Goal: Obtain resource: Download file/media

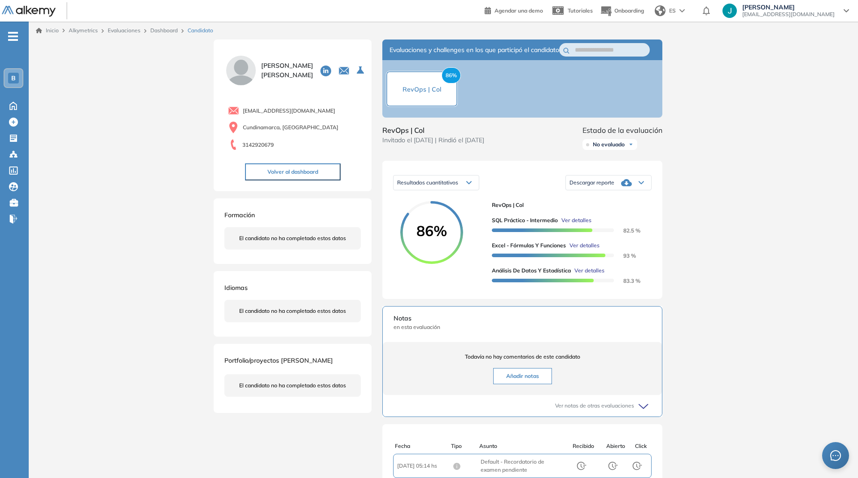
click at [53, 32] on link "Inicio" at bounding box center [47, 30] width 23 height 8
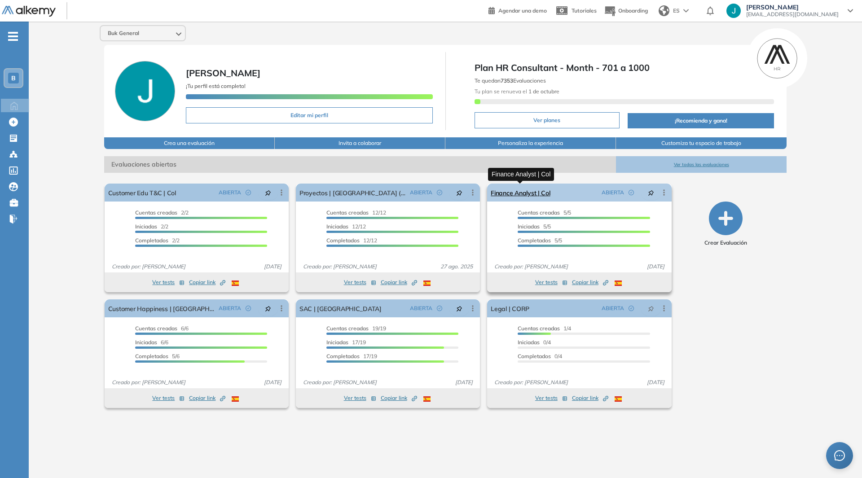
click at [516, 194] on link "Finance Analyst | Col" at bounding box center [520, 193] width 59 height 18
click at [514, 194] on link "Finance Analyst | Col" at bounding box center [520, 193] width 59 height 18
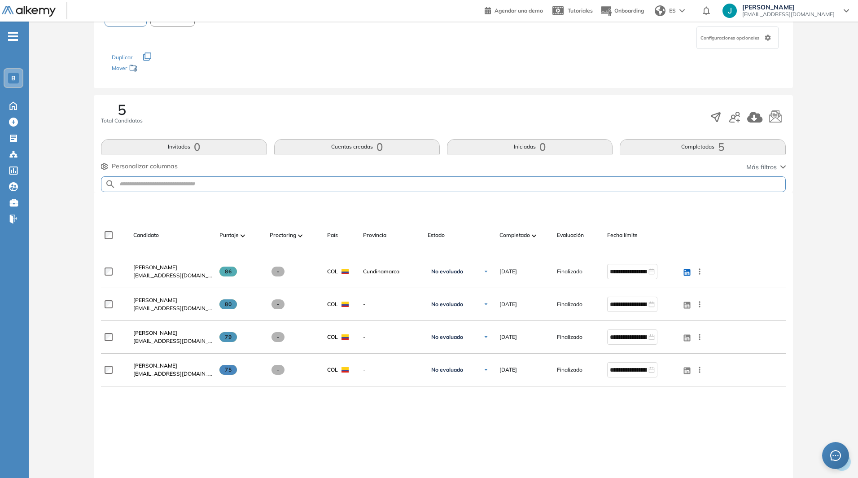
scroll to position [135, 0]
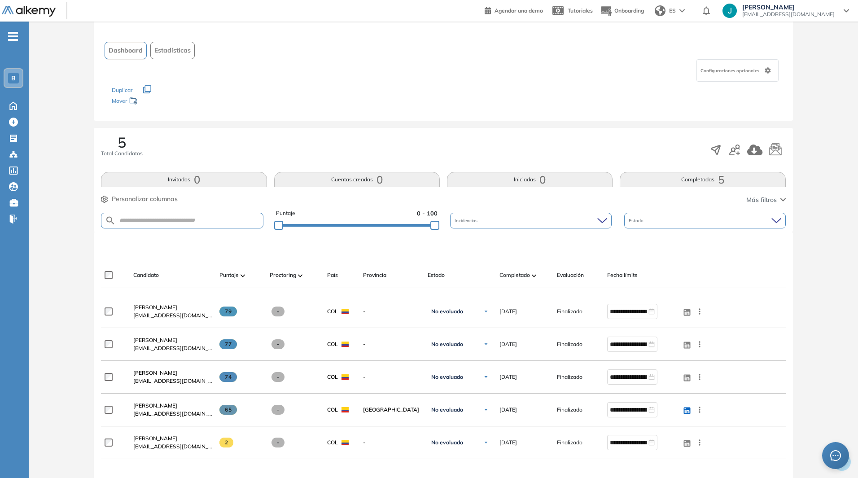
scroll to position [90, 0]
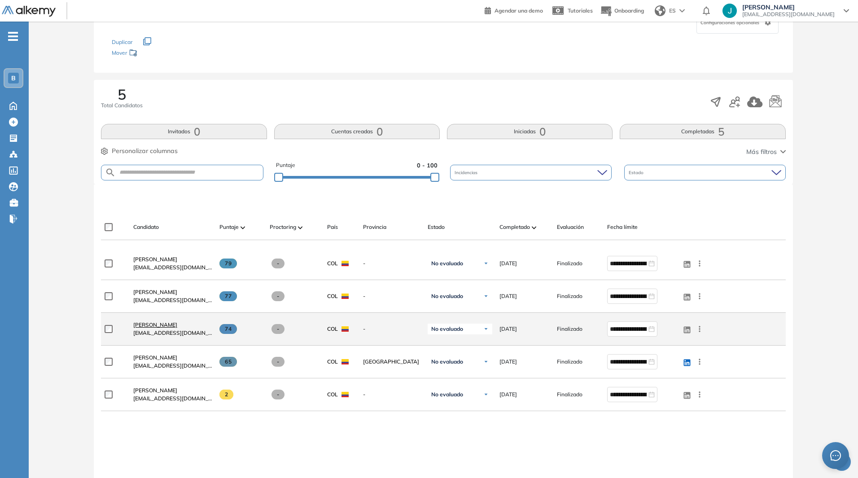
click at [153, 322] on span "[PERSON_NAME]" at bounding box center [155, 324] width 44 height 7
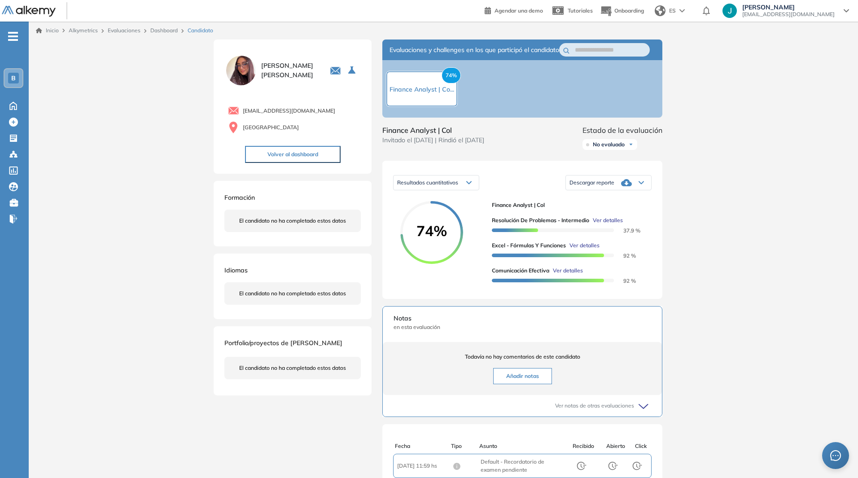
click at [605, 186] on span "Descargar reporte" at bounding box center [592, 182] width 45 height 7
click at [618, 229] on li "Descargar informe resumido" at bounding box center [603, 224] width 67 height 9
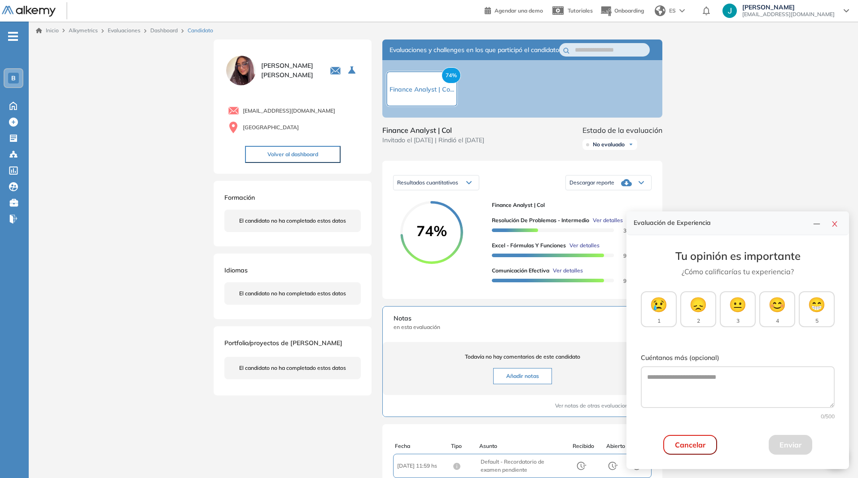
click at [829, 231] on div "Evaluación de Experiencia" at bounding box center [737, 223] width 223 height 24
click at [835, 222] on icon "close" at bounding box center [834, 223] width 7 height 7
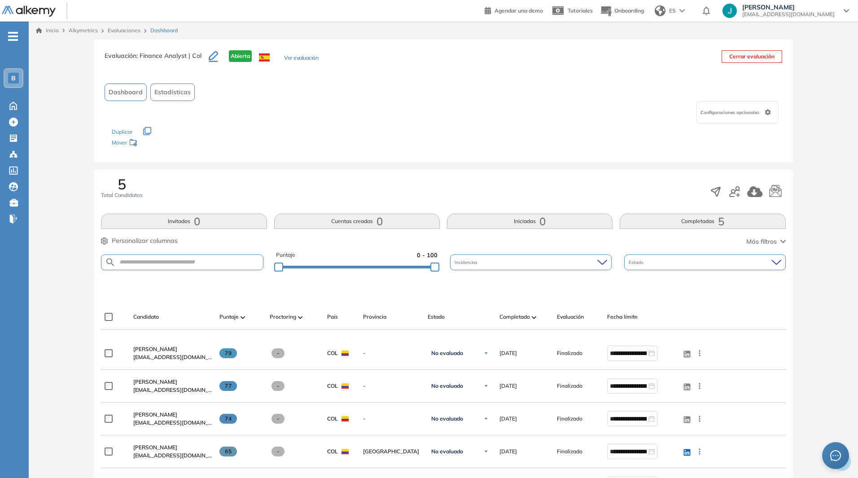
click at [124, 30] on link "Evaluaciones" at bounding box center [124, 30] width 33 height 7
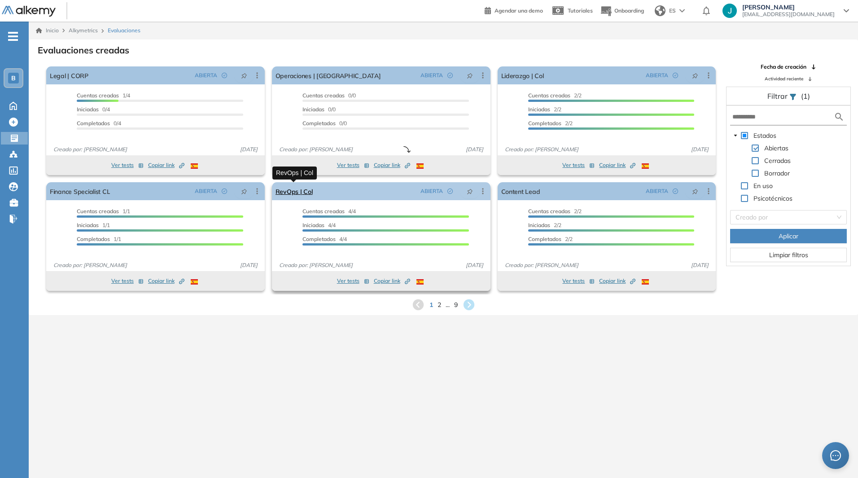
click at [298, 196] on link "RevOps | Col" at bounding box center [294, 191] width 37 height 18
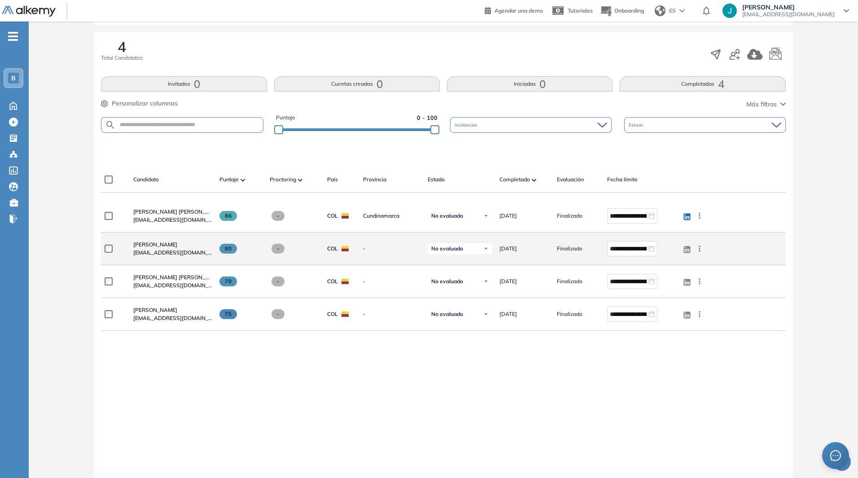
scroll to position [121, 0]
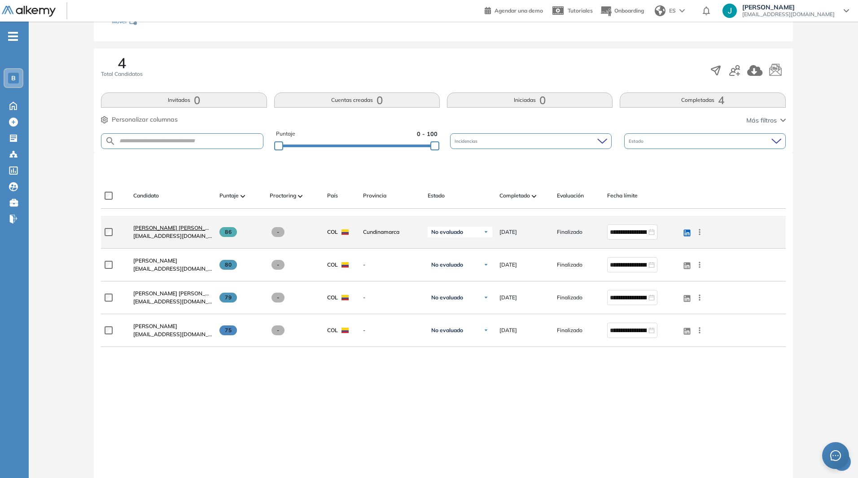
click at [183, 229] on span "[PERSON_NAME] [PERSON_NAME]" at bounding box center [177, 227] width 89 height 7
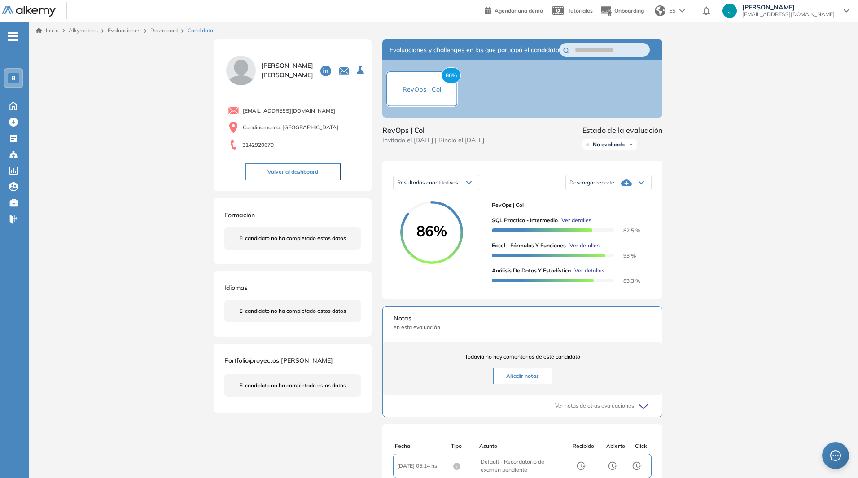
click at [605, 187] on div "Descargar reporte" at bounding box center [608, 183] width 85 height 18
click at [595, 229] on li "Descargar informe resumido" at bounding box center [603, 224] width 67 height 9
click at [127, 31] on link "Evaluaciones" at bounding box center [124, 30] width 33 height 7
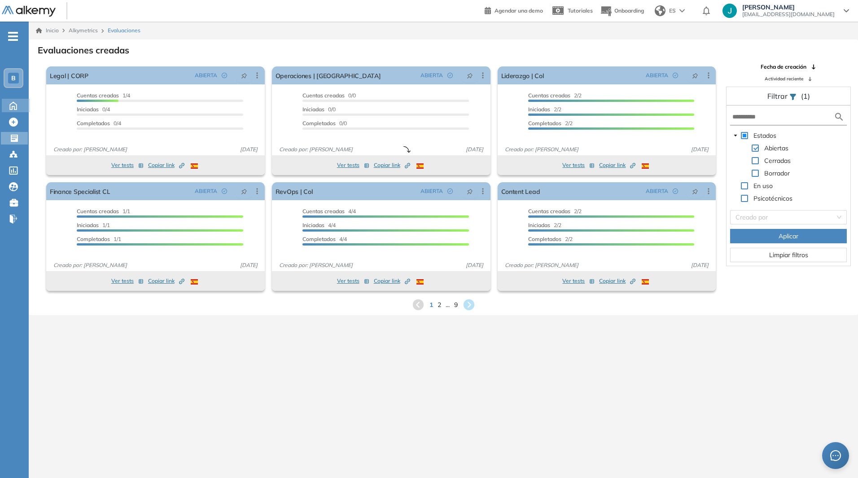
click at [9, 100] on icon at bounding box center [13, 105] width 16 height 11
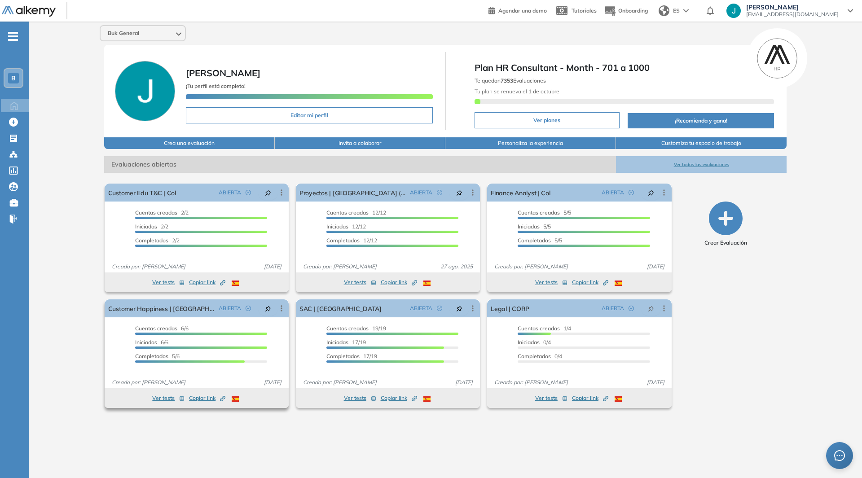
click at [166, 399] on button "Ver tests" at bounding box center [168, 398] width 32 height 11
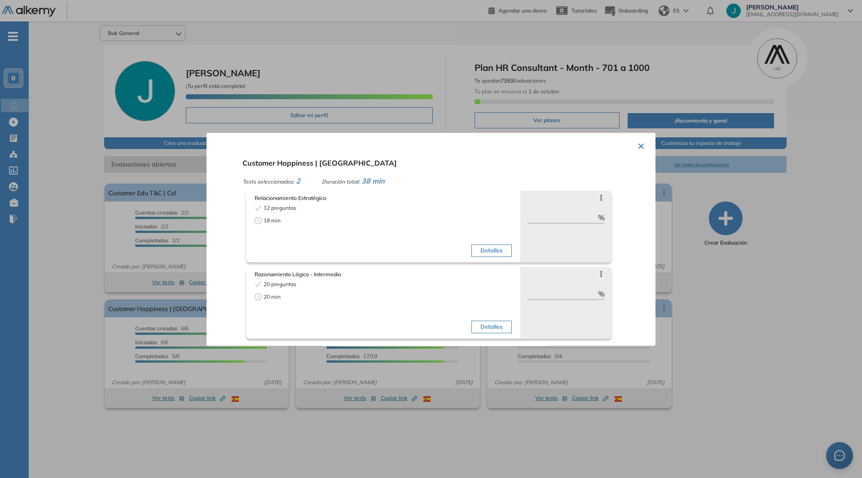
click at [224, 383] on div at bounding box center [431, 239] width 862 height 478
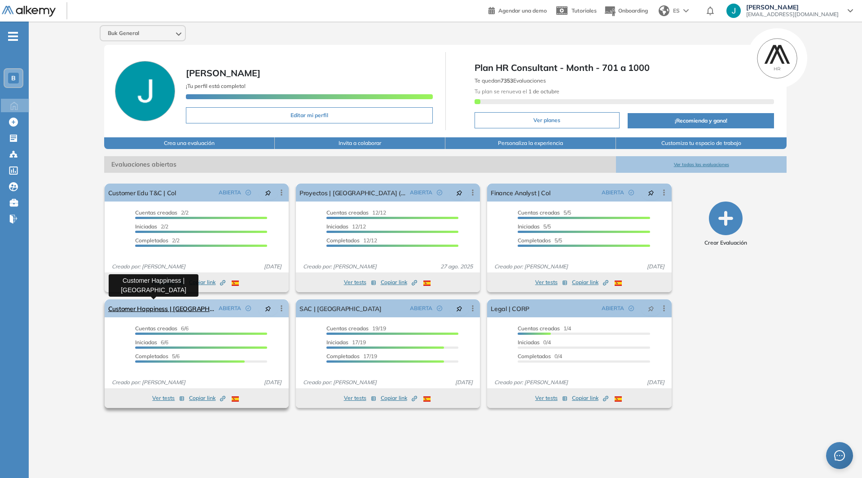
click at [145, 309] on link "Customer Happiness | [GEOGRAPHIC_DATA]" at bounding box center [161, 308] width 107 height 18
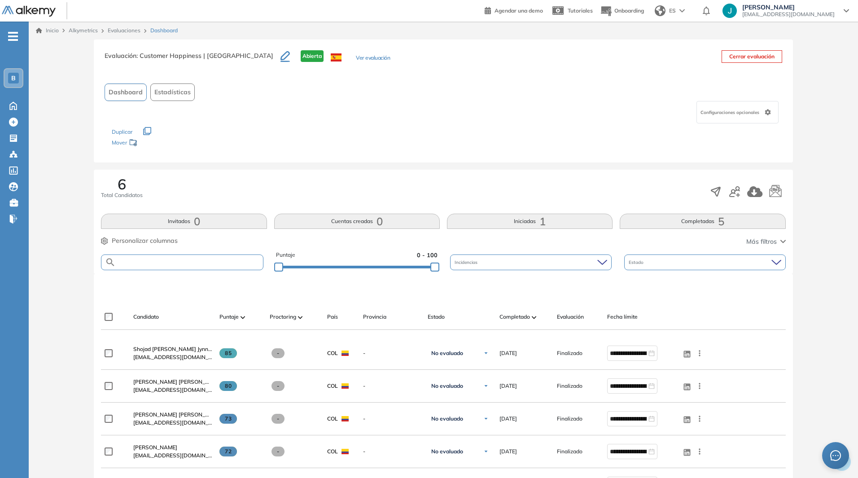
click at [172, 260] on input "text" at bounding box center [189, 262] width 147 height 7
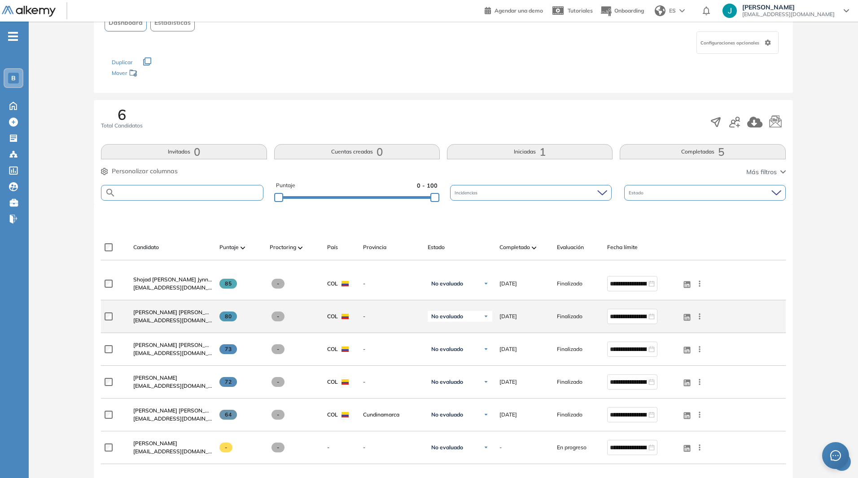
scroll to position [90, 0]
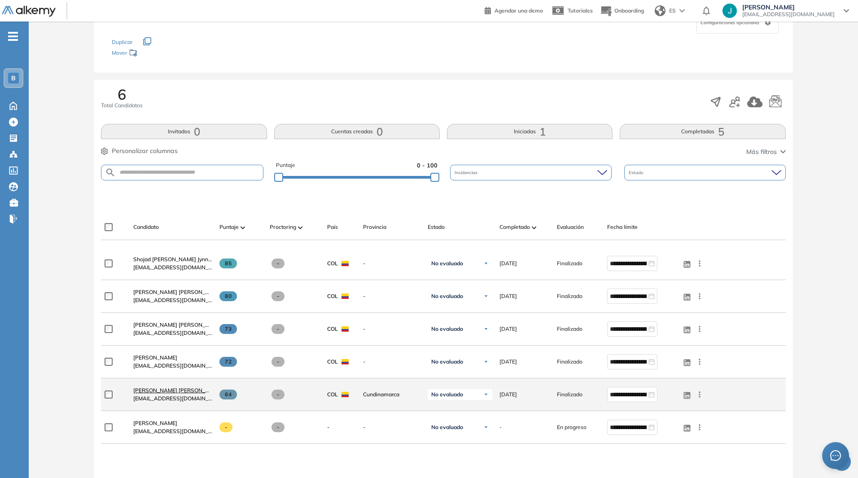
click at [169, 391] on span "[PERSON_NAME] [PERSON_NAME]" at bounding box center [177, 390] width 89 height 7
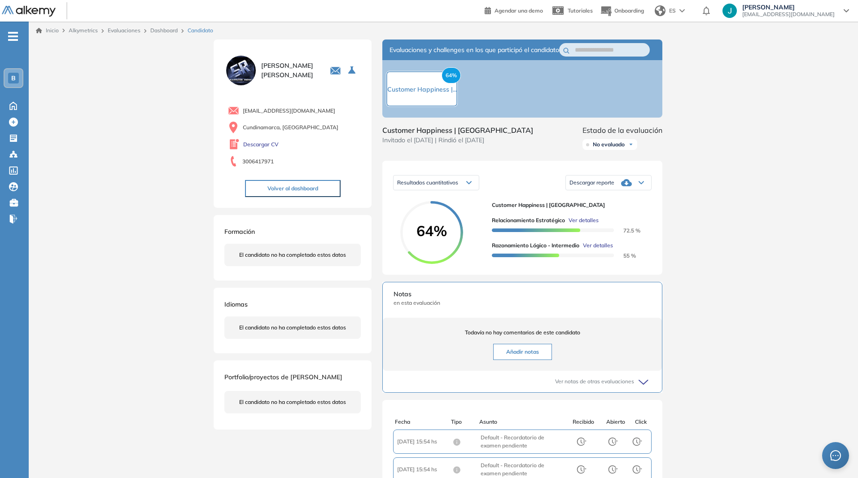
click at [616, 189] on div "Descargar reporte" at bounding box center [608, 183] width 85 height 18
click at [614, 229] on li "Descargar informe resumido" at bounding box center [603, 224] width 67 height 9
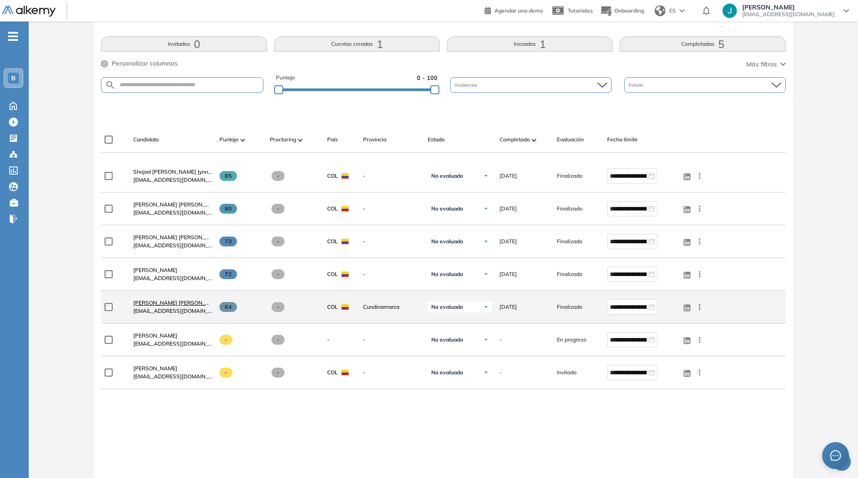
scroll to position [180, 0]
